Goal: Task Accomplishment & Management: Manage account settings

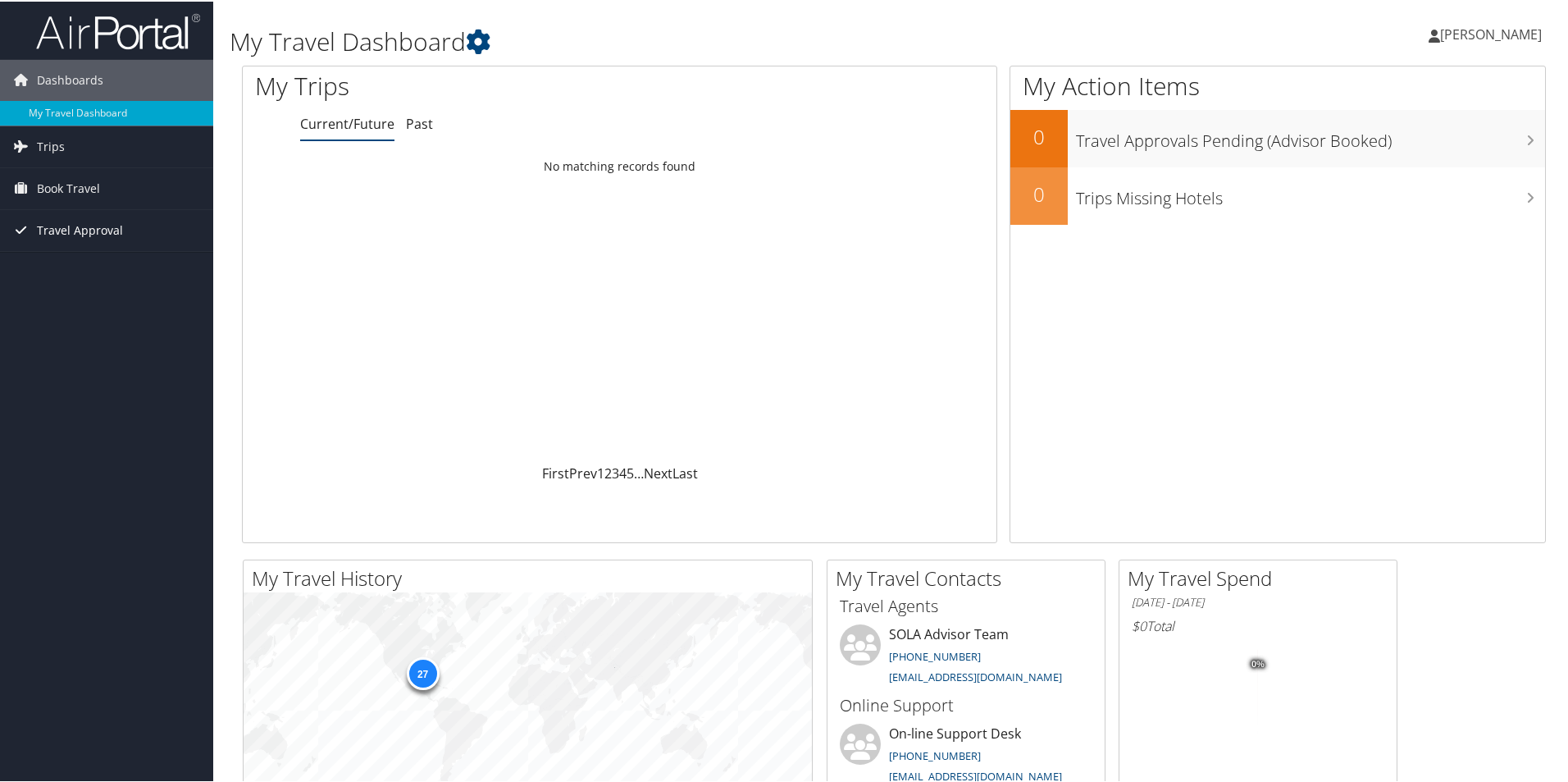
click at [76, 226] on span "Travel Approval" at bounding box center [79, 229] width 86 height 41
click at [89, 256] on link "Pending Trip Approvals" at bounding box center [106, 262] width 213 height 24
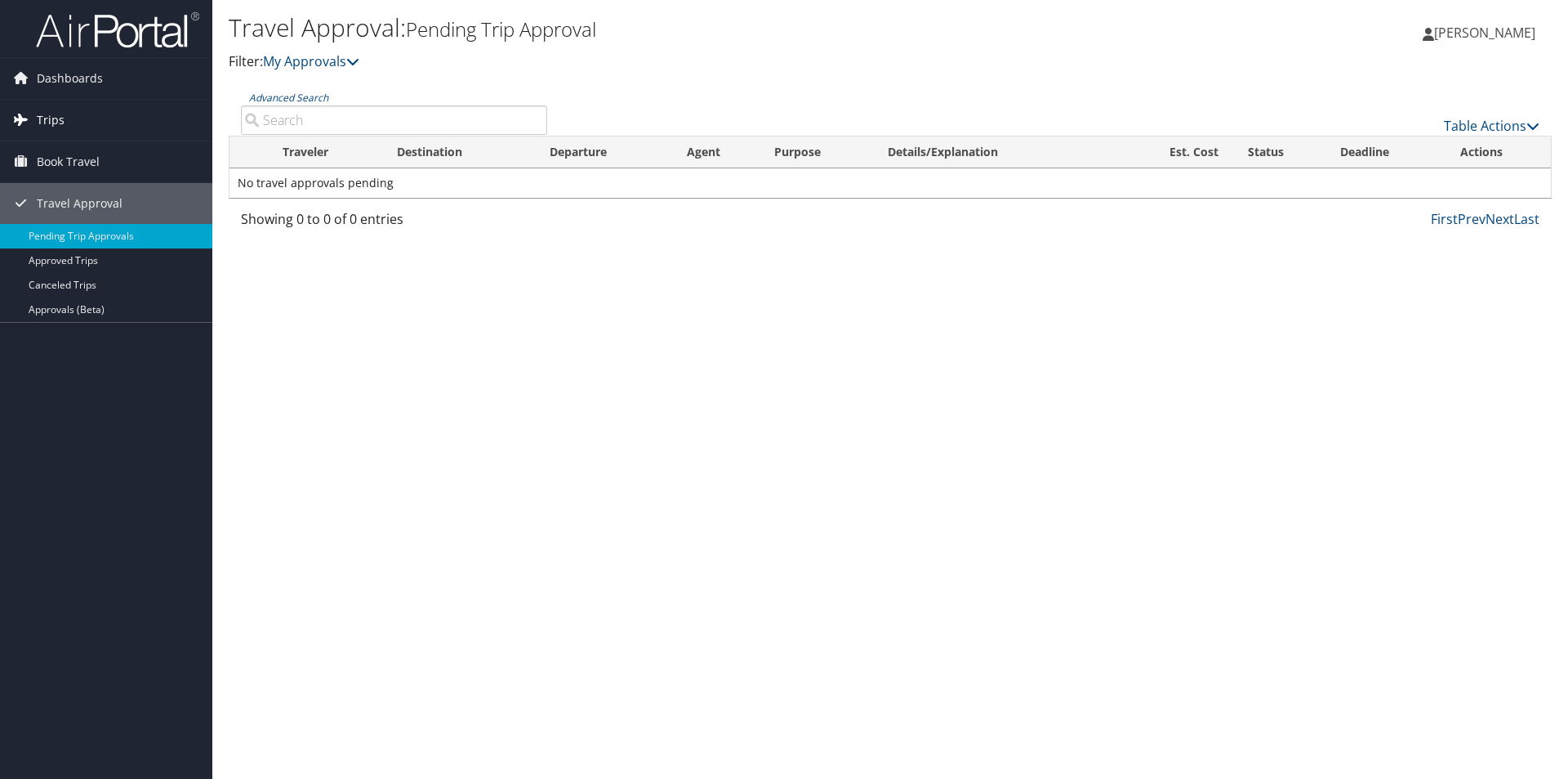
click at [72, 128] on link "Trips" at bounding box center [106, 120] width 212 height 41
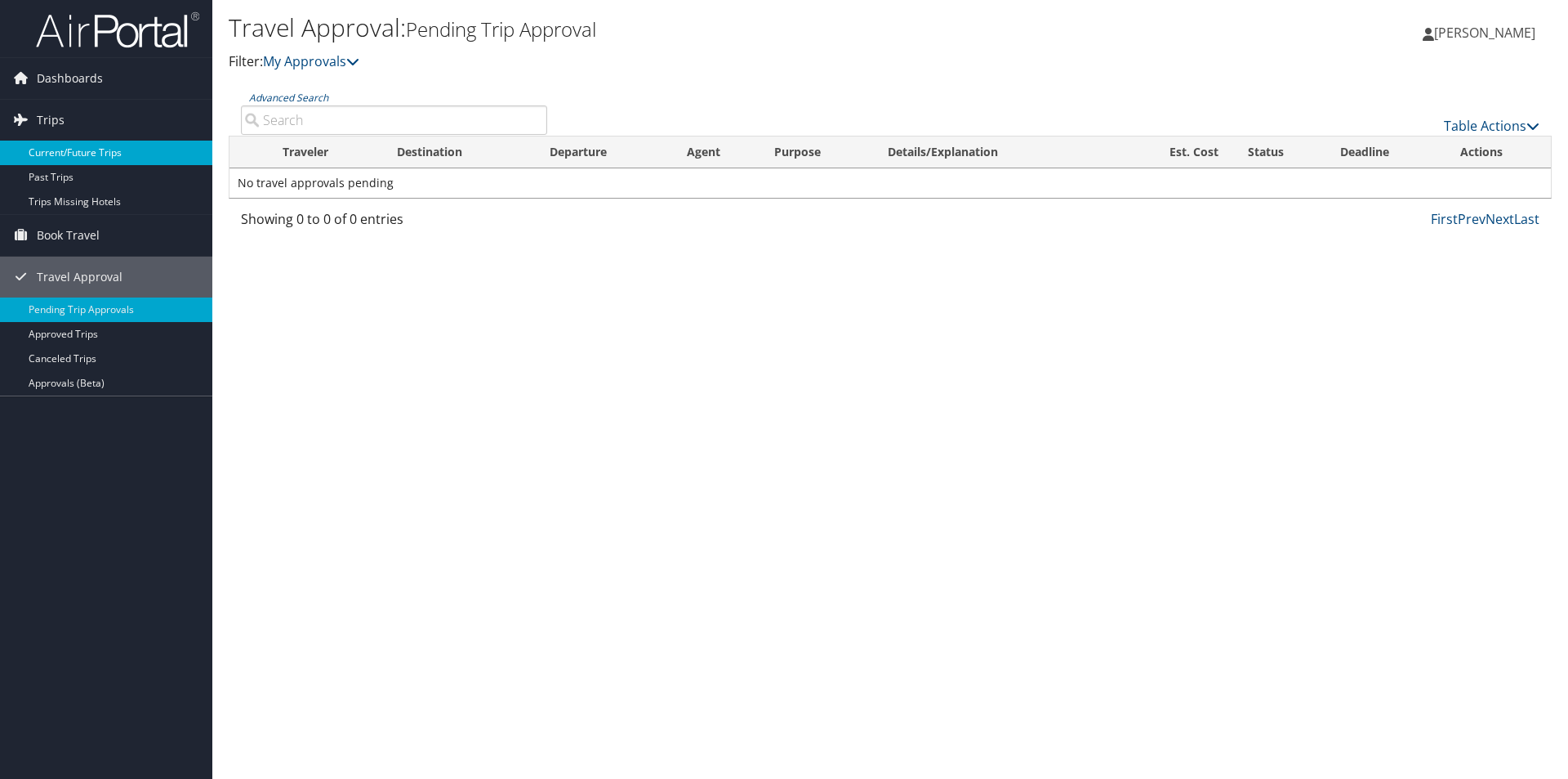
click at [80, 158] on link "Current/Future Trips" at bounding box center [106, 153] width 212 height 24
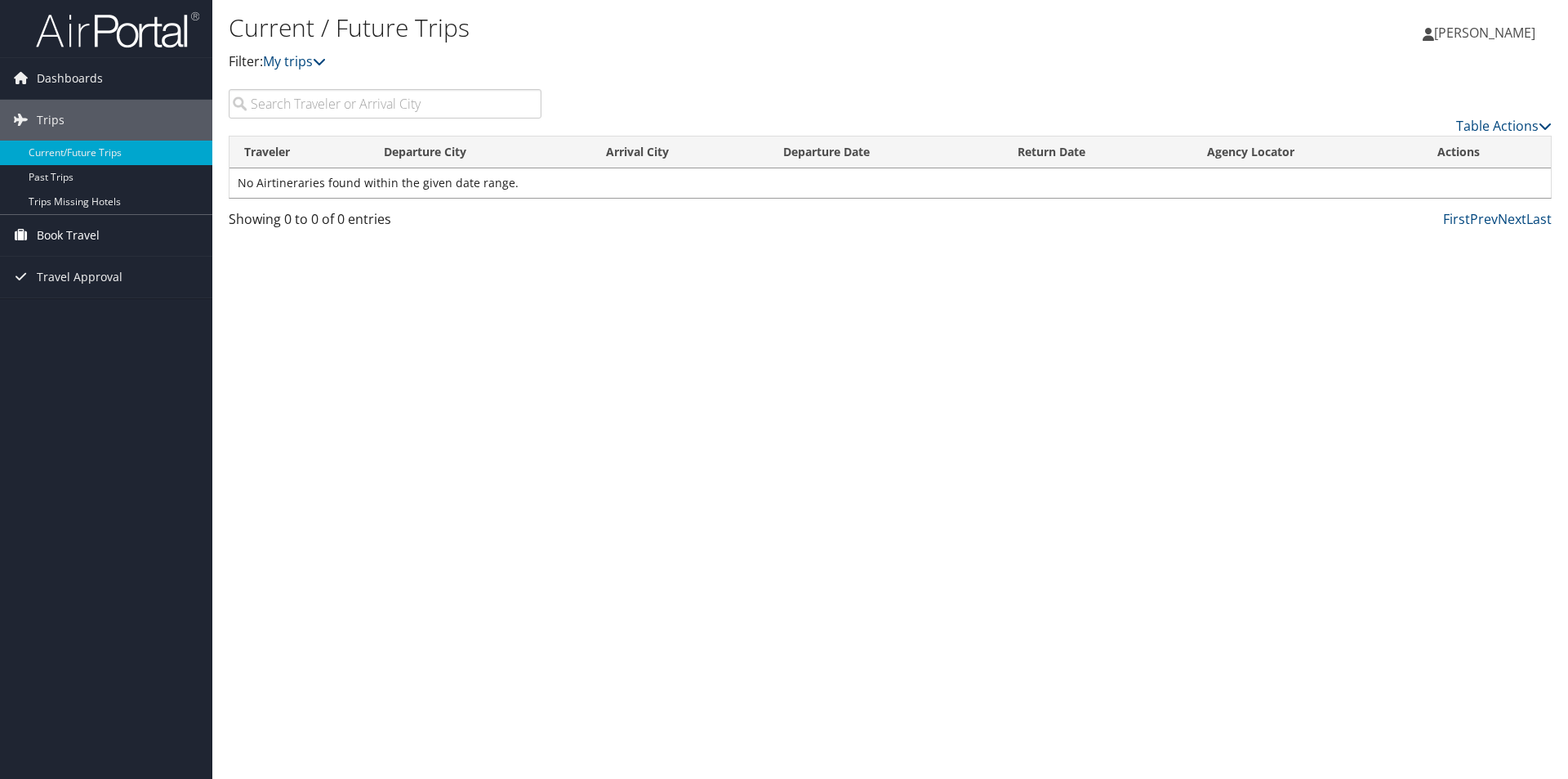
click at [77, 220] on span "Book Travel" at bounding box center [68, 236] width 63 height 41
click at [87, 295] on link "Book/Manage Online Trips" at bounding box center [106, 293] width 212 height 24
